Goal: Task Accomplishment & Management: Manage account settings

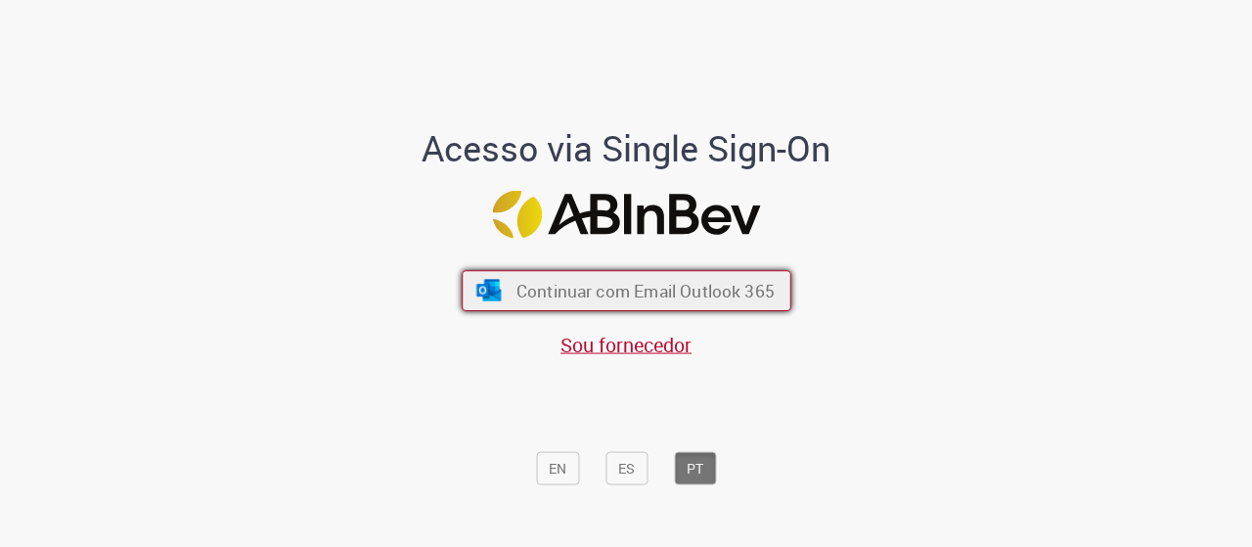
click at [620, 291] on span "Continuar com Email Outlook 365" at bounding box center [644, 290] width 258 height 22
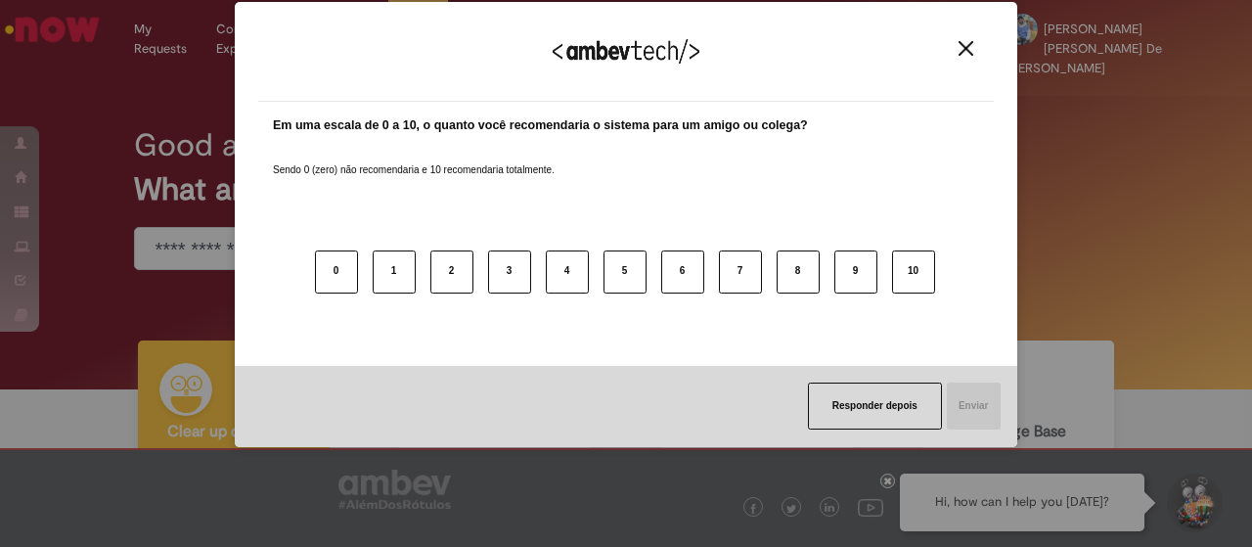
click at [968, 41] on img "Close" at bounding box center [965, 48] width 15 height 15
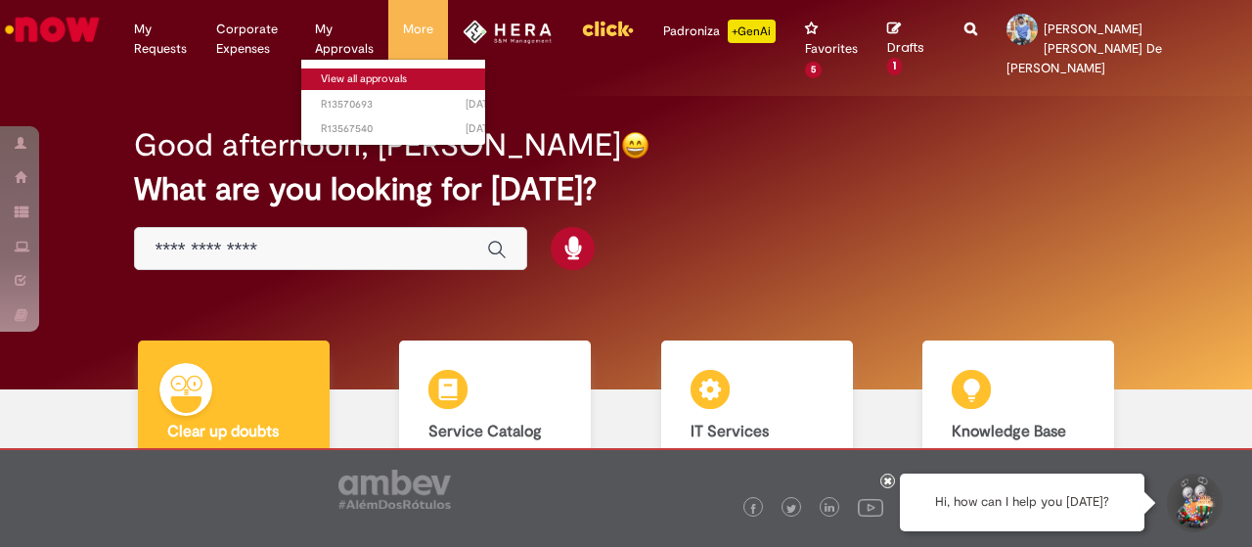
click at [371, 72] on link "View all approvals" at bounding box center [408, 79] width 215 height 22
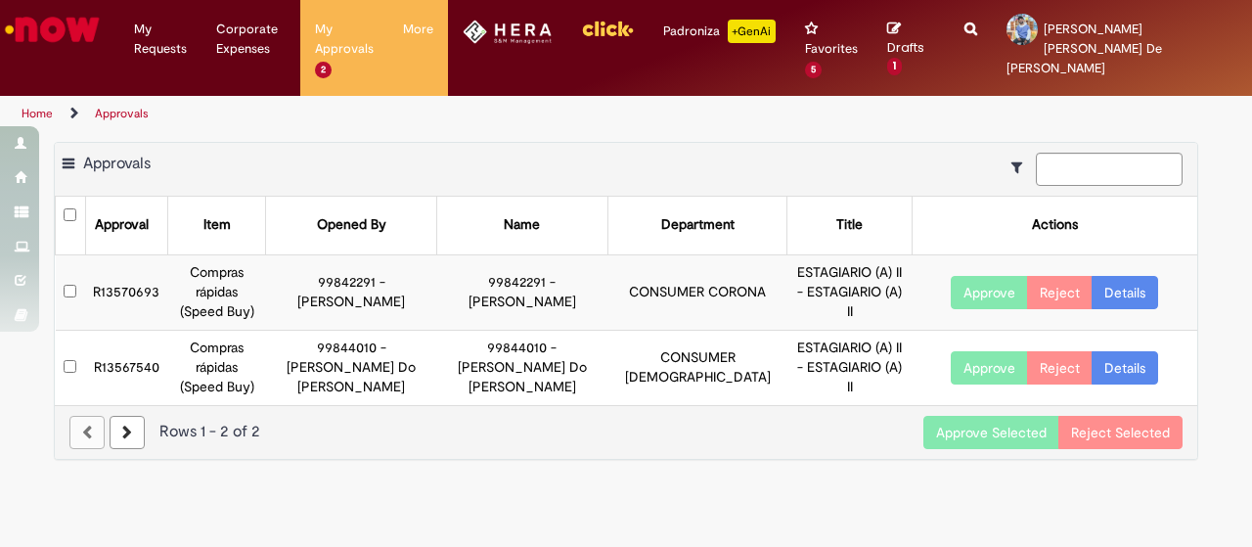
click at [984, 416] on button "Approve Selected" at bounding box center [991, 432] width 136 height 33
